Goal: Information Seeking & Learning: Learn about a topic

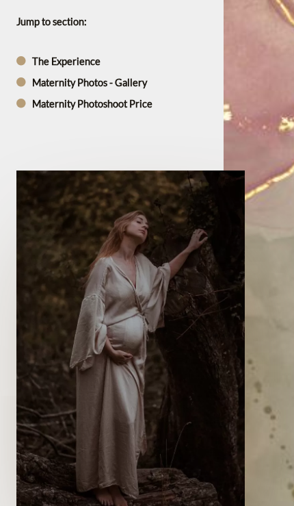
click at [135, 94] on span "Maternity Photoshoot Price" at bounding box center [91, 103] width 124 height 18
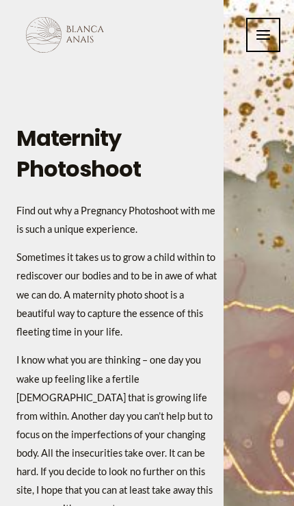
click at [266, 27] on icon "button" at bounding box center [263, 35] width 16 height 16
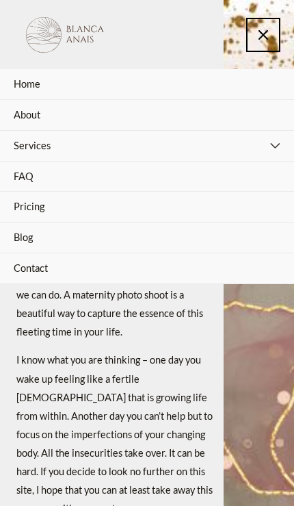
click at [181, 142] on link "Services" at bounding box center [147, 146] width 294 height 31
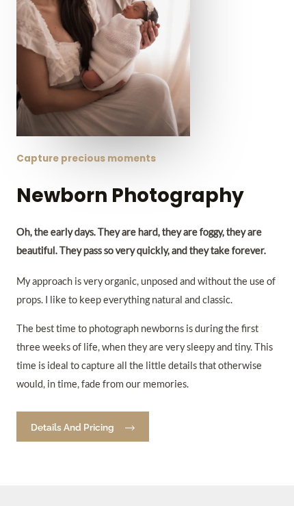
scroll to position [1831, 0]
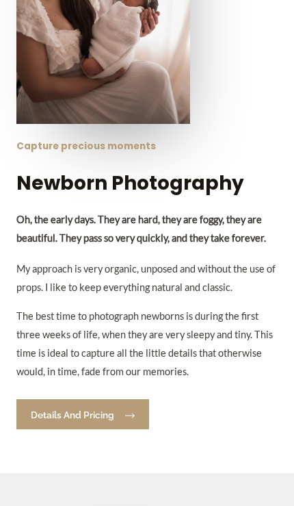
click at [78, 420] on span "Details and Pricing" at bounding box center [72, 416] width 83 height 10
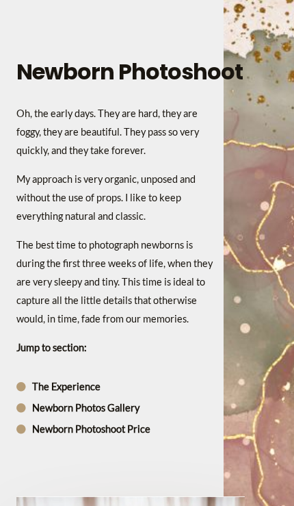
click at [87, 435] on span "Newborn Photoshoot Price" at bounding box center [90, 429] width 122 height 18
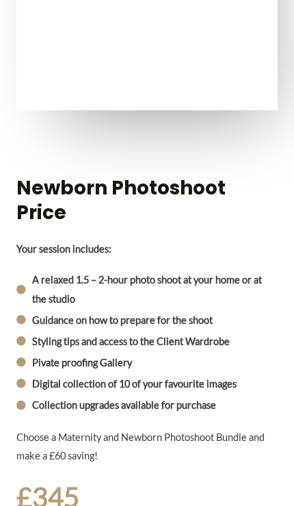
scroll to position [8539, 0]
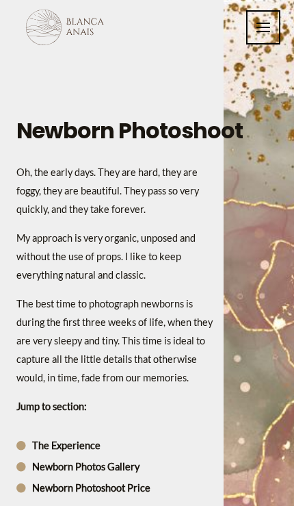
scroll to position [6, 0]
